Goal: Information Seeking & Learning: Check status

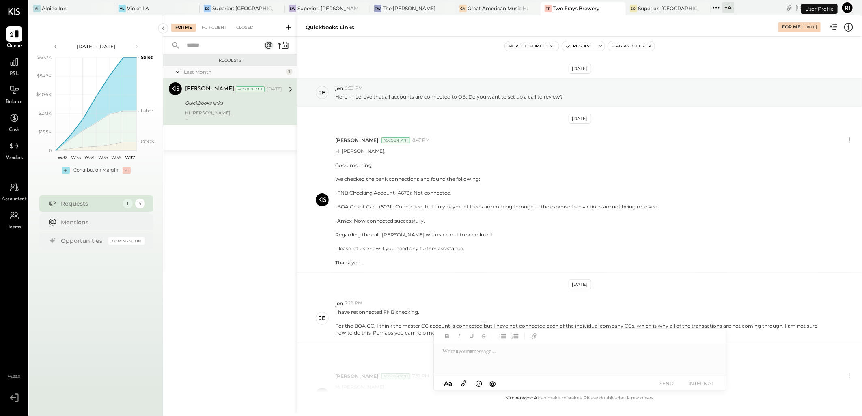
scroll to position [92, 0]
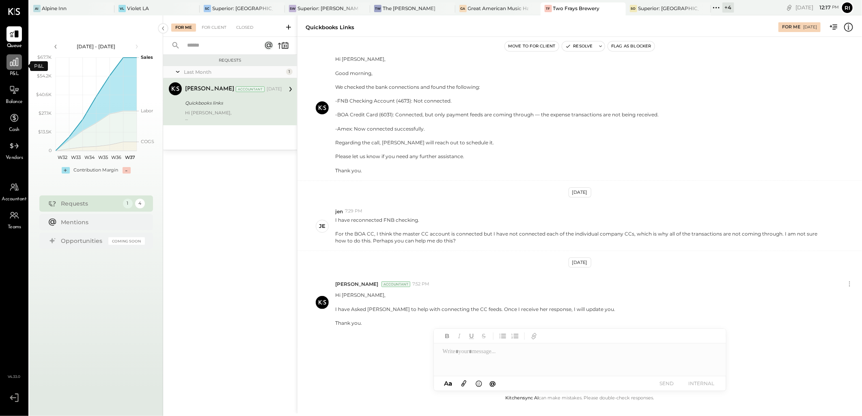
click at [14, 62] on icon at bounding box center [14, 62] width 11 height 11
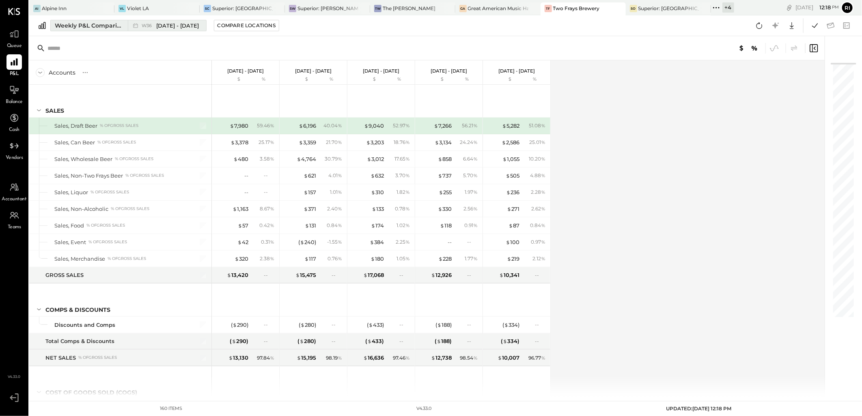
click at [79, 27] on div "Weekly P&L Comparison" at bounding box center [89, 26] width 68 height 8
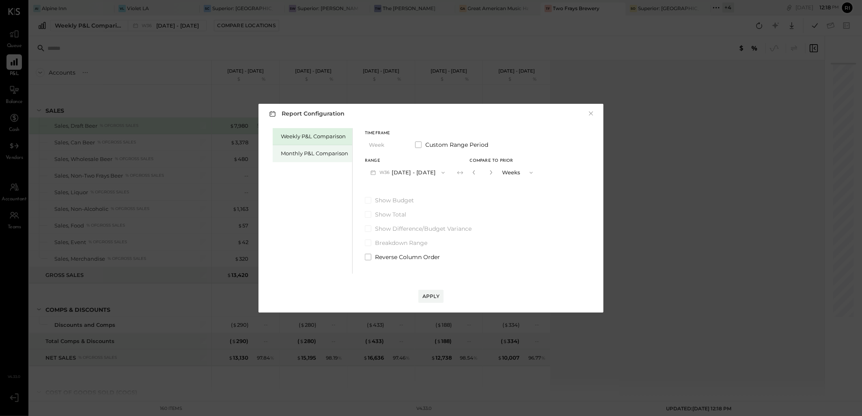
click at [307, 153] on div "Monthly P&L Comparison" at bounding box center [314, 154] width 67 height 8
click at [431, 172] on button "M09 Sep 1 - 30, 2025" at bounding box center [408, 172] width 86 height 15
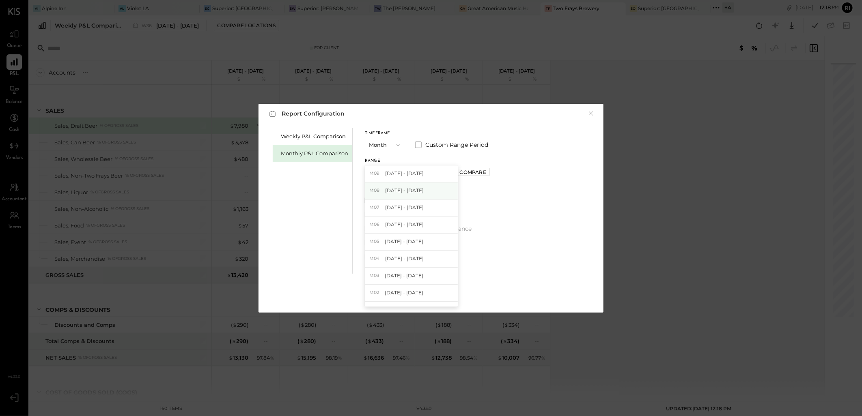
click at [423, 192] on div "M08 Aug 1 - 31, 2025" at bounding box center [411, 191] width 93 height 17
click at [429, 297] on div "Apply" at bounding box center [430, 296] width 17 height 7
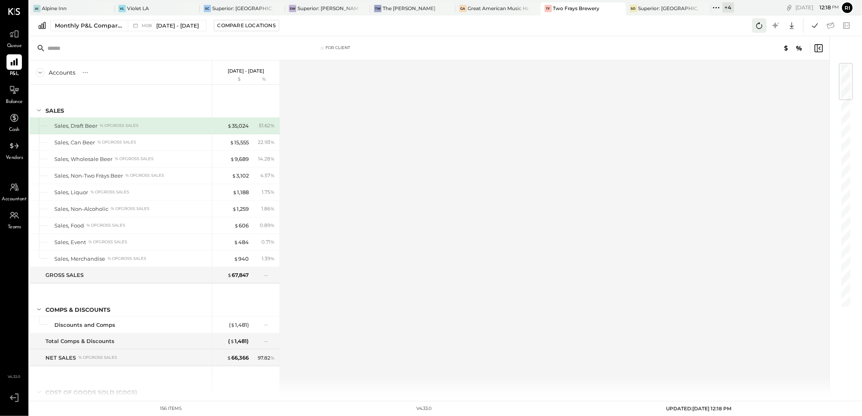
click at [753, 28] on button at bounding box center [759, 25] width 15 height 15
click at [817, 28] on icon at bounding box center [815, 25] width 11 height 11
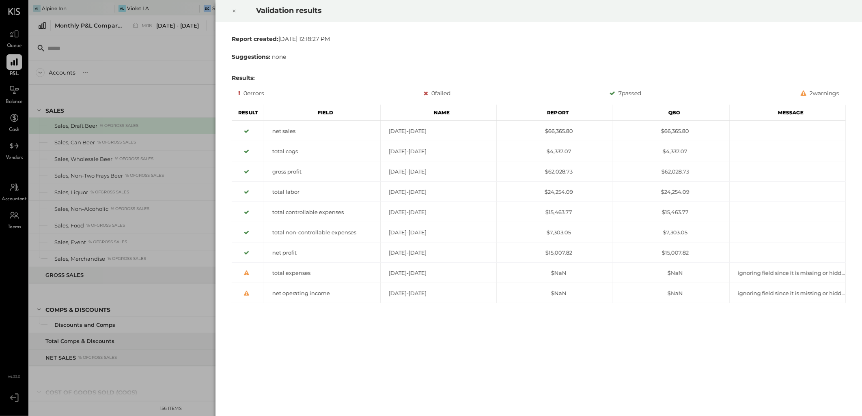
click at [234, 13] on icon at bounding box center [234, 11] width 5 height 10
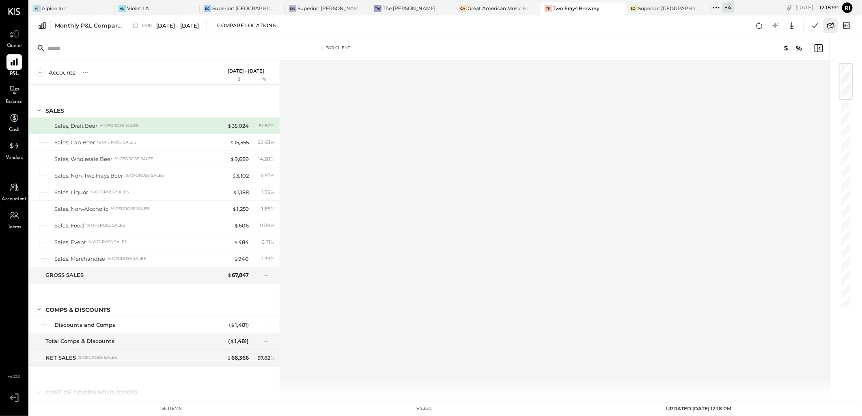
click at [829, 27] on icon at bounding box center [830, 25] width 11 height 11
click at [149, 8] on div "VL Violet LA" at bounding box center [150, 8] width 73 height 7
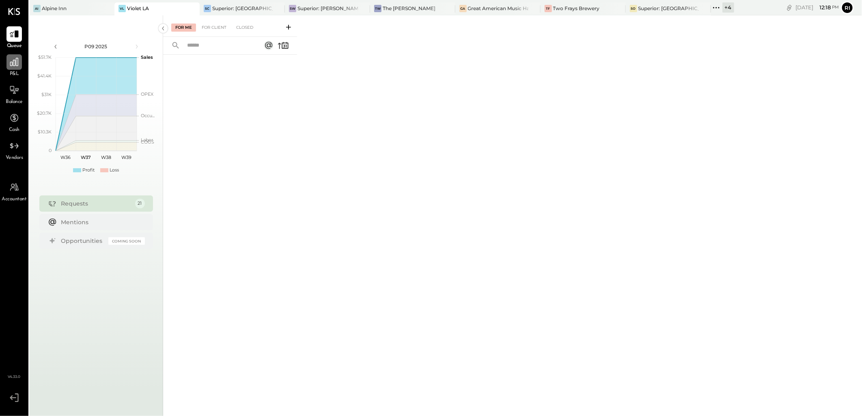
click at [15, 60] on icon at bounding box center [14, 62] width 11 height 11
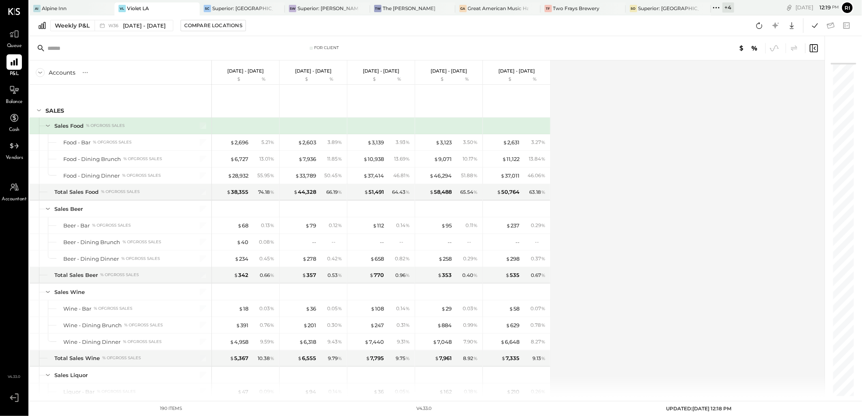
click at [60, 32] on div "Weekly P&L W36 Sep 1 - 7, 2025 Compare Locations Google Sheets Excel" at bounding box center [445, 25] width 833 height 21
click at [64, 26] on div "Weekly P&L" at bounding box center [72, 26] width 35 height 8
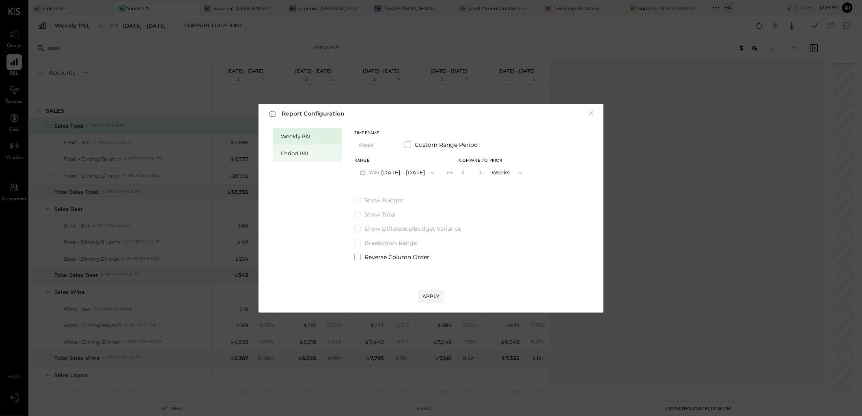
click at [280, 154] on div "Period P&L" at bounding box center [307, 153] width 69 height 17
click at [409, 175] on button "P09 Sep 1 - 28, 2025" at bounding box center [396, 172] width 84 height 15
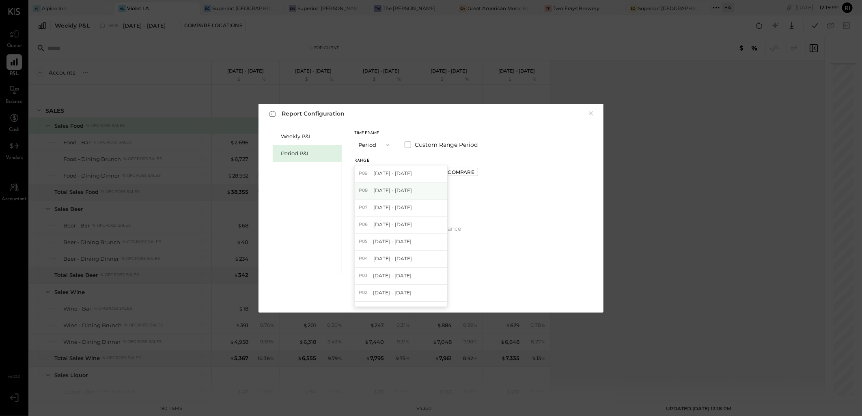
click at [389, 197] on div "P08 Aug 4 - 31, 2025" at bounding box center [401, 191] width 93 height 17
click at [435, 298] on div "Apply" at bounding box center [430, 296] width 17 height 7
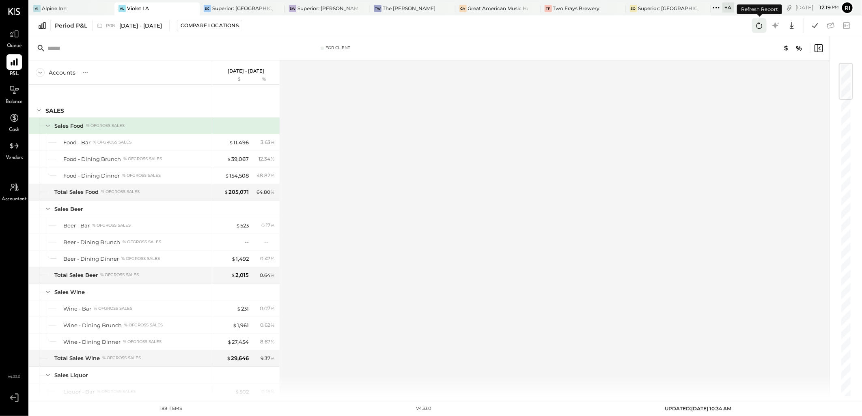
click at [759, 25] on icon at bounding box center [759, 25] width 11 height 11
click at [816, 27] on icon at bounding box center [815, 25] width 11 height 11
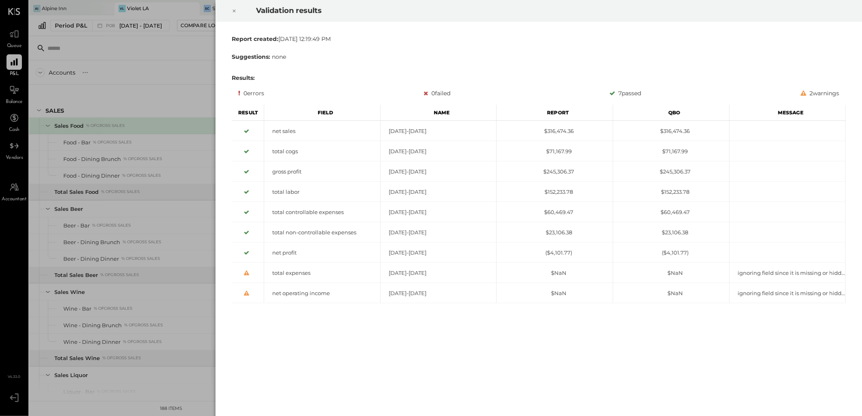
click at [233, 14] on icon at bounding box center [234, 11] width 5 height 10
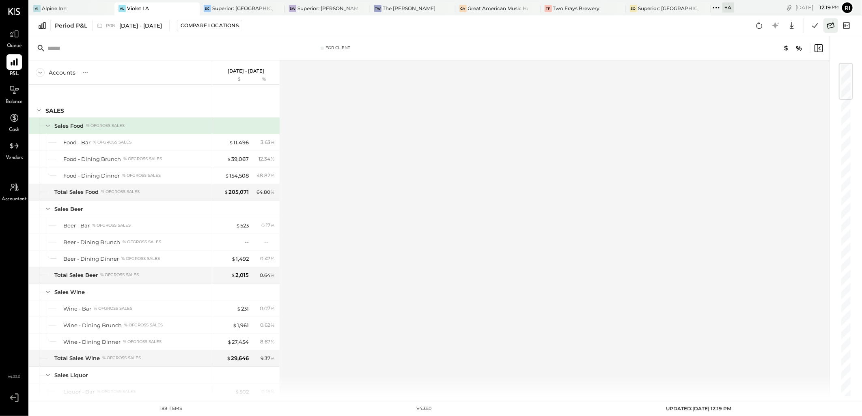
click at [828, 30] on icon at bounding box center [830, 25] width 11 height 11
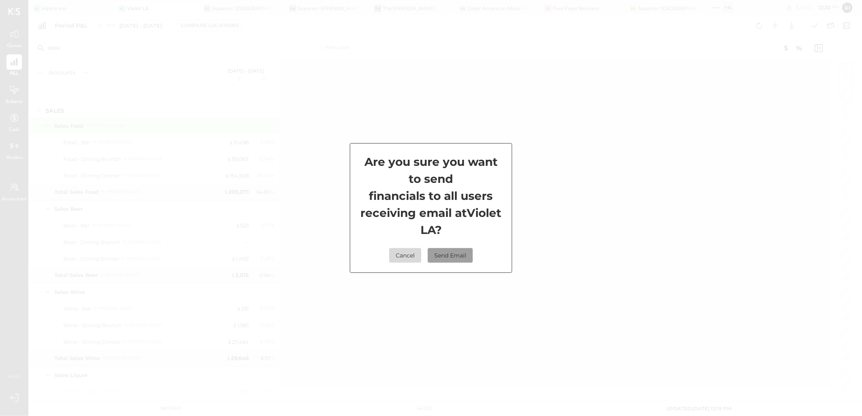
click at [453, 256] on button "Send Email" at bounding box center [450, 255] width 45 height 15
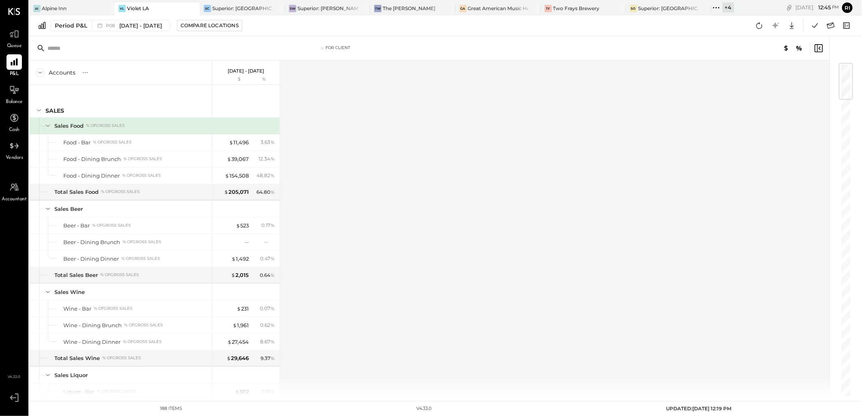
click at [711, 6] on icon at bounding box center [716, 7] width 11 height 11
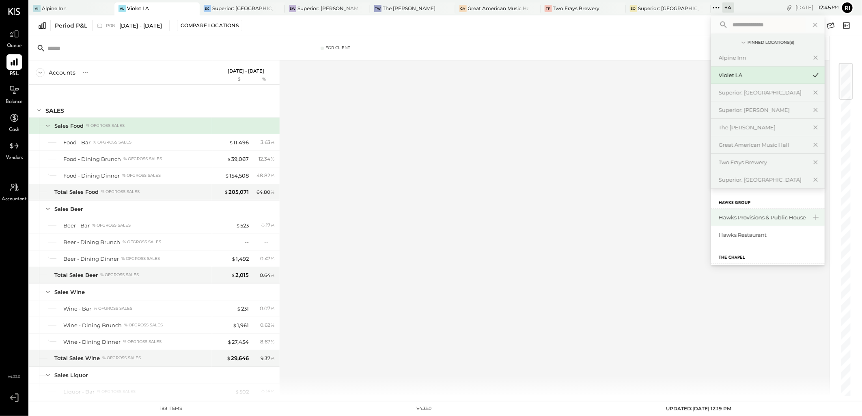
click at [715, 212] on div "Hawks Provisions & Public House" at bounding box center [768, 217] width 114 height 17
click at [719, 218] on div "Hawks Provisions & Public House" at bounding box center [763, 218] width 88 height 8
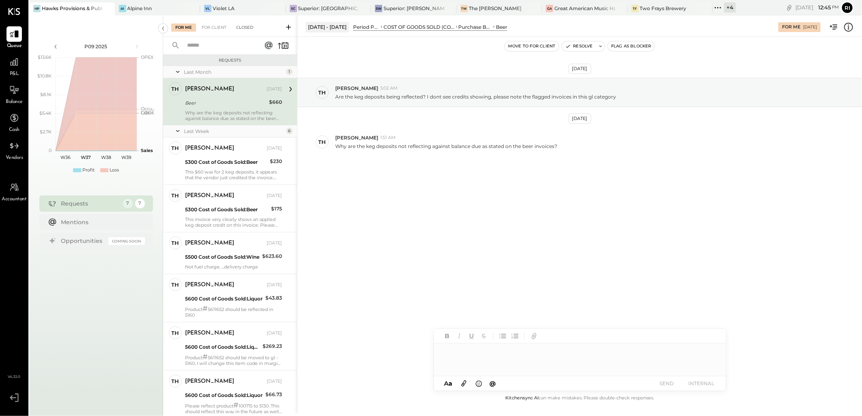
click at [239, 30] on div "Closed" at bounding box center [244, 28] width 25 height 8
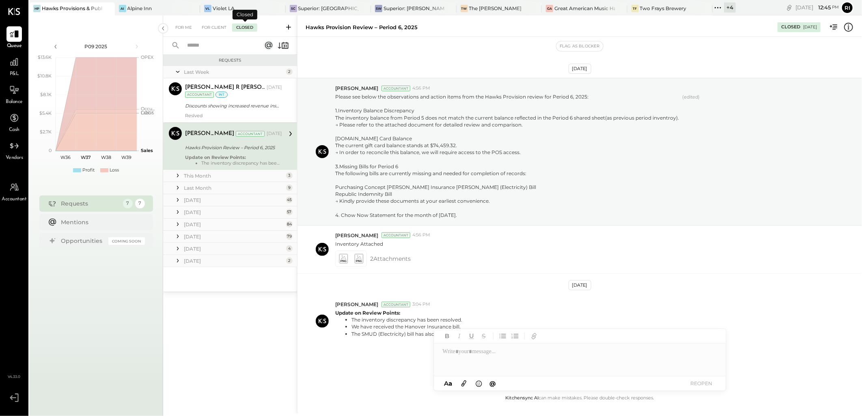
scroll to position [29, 0]
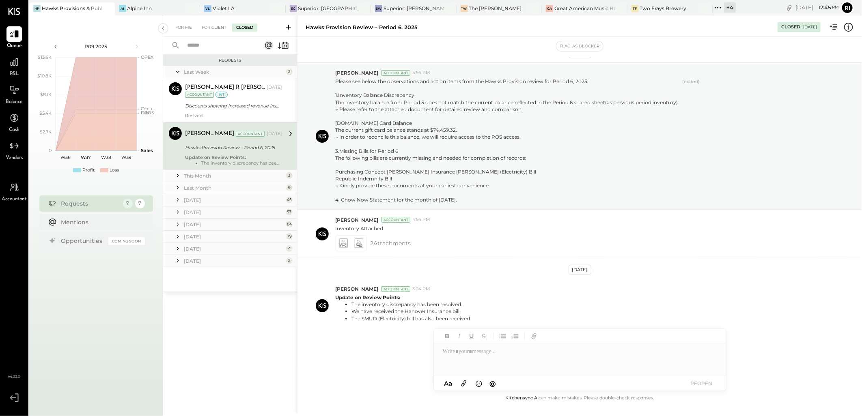
click at [257, 147] on div "Hawks Provision Review – Period 6, 2025" at bounding box center [232, 148] width 95 height 8
click at [258, 177] on div "This Month" at bounding box center [234, 175] width 100 height 7
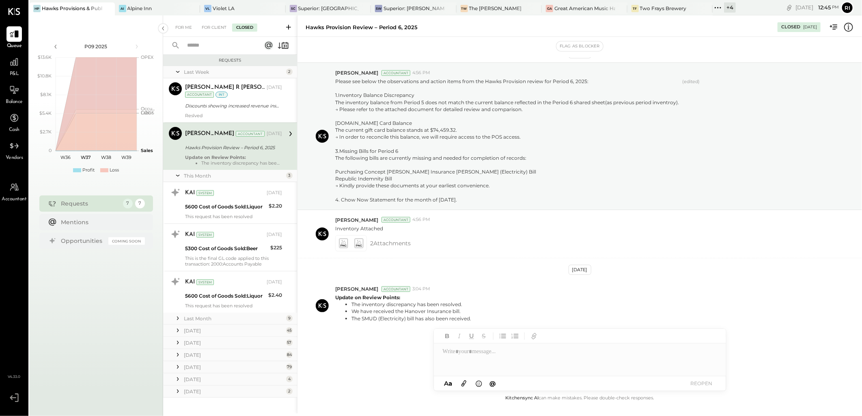
click at [266, 315] on div "Last Month" at bounding box center [234, 318] width 100 height 7
